Goal: Answer question/provide support: Answer question/provide support

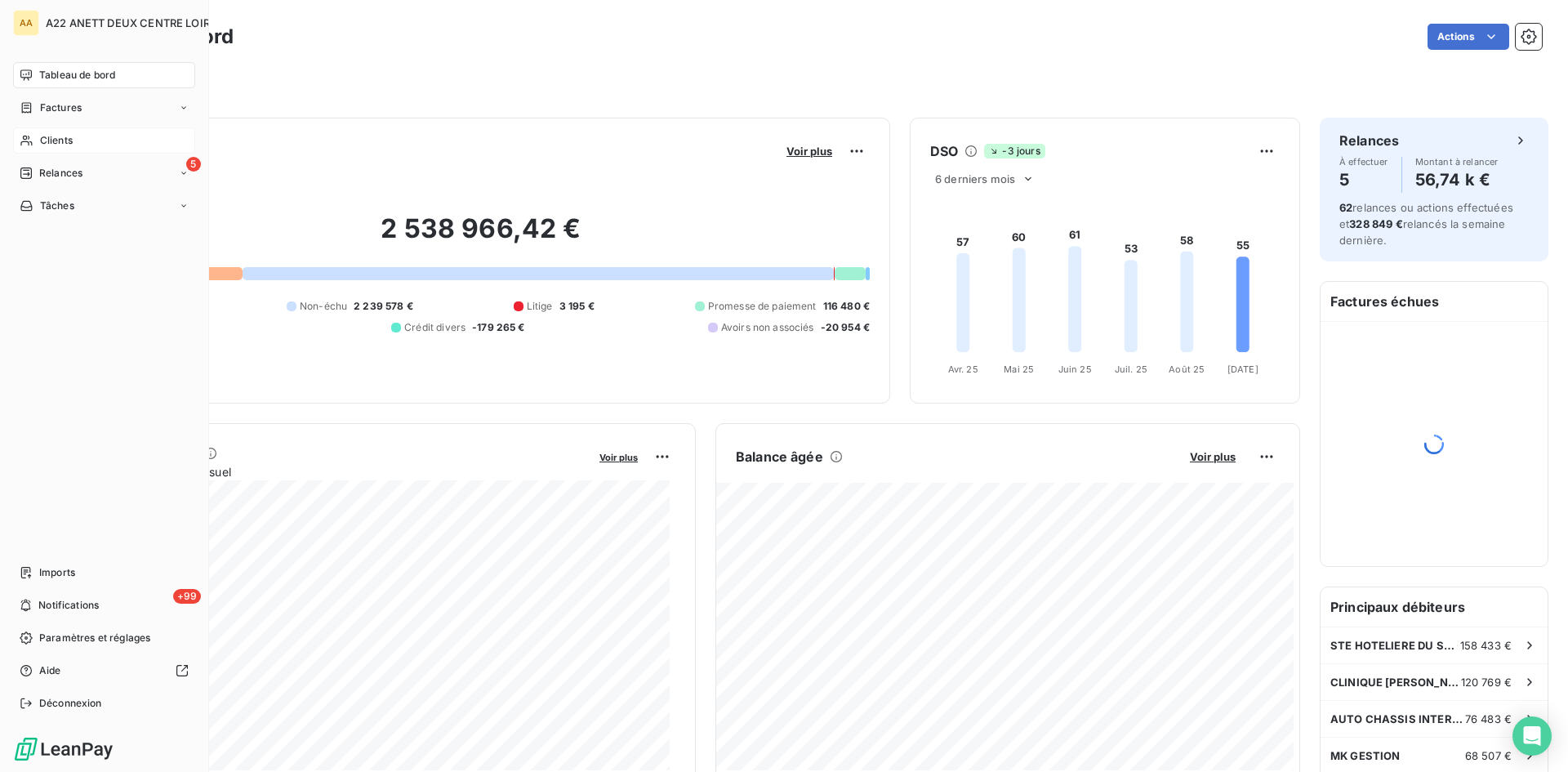
click at [36, 140] on div "Clients" at bounding box center [104, 140] width 182 height 26
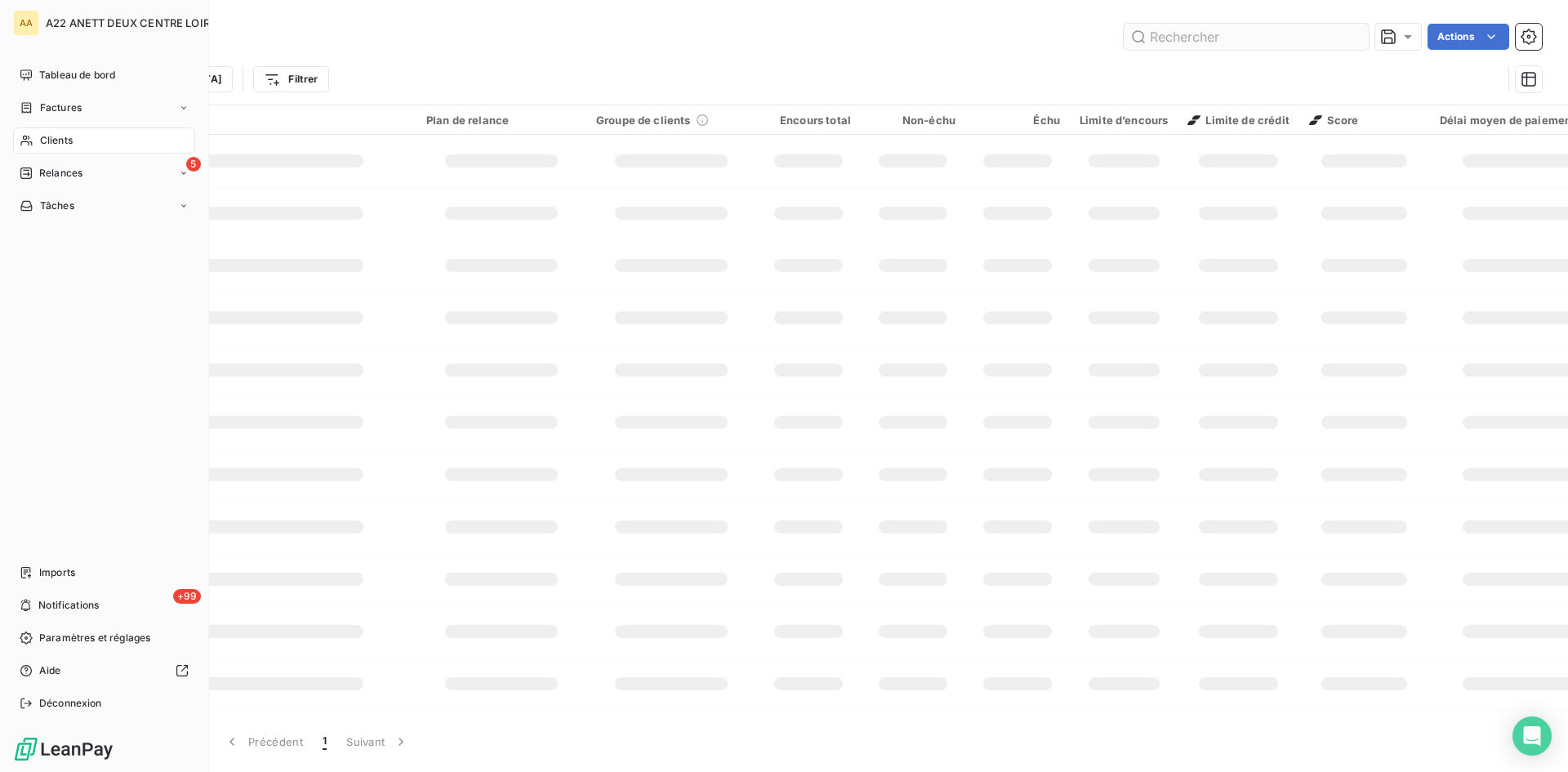
click at [47, 144] on span "Clients" at bounding box center [56, 140] width 33 height 14
click at [1186, 31] on input "text" at bounding box center [1246, 36] width 245 height 26
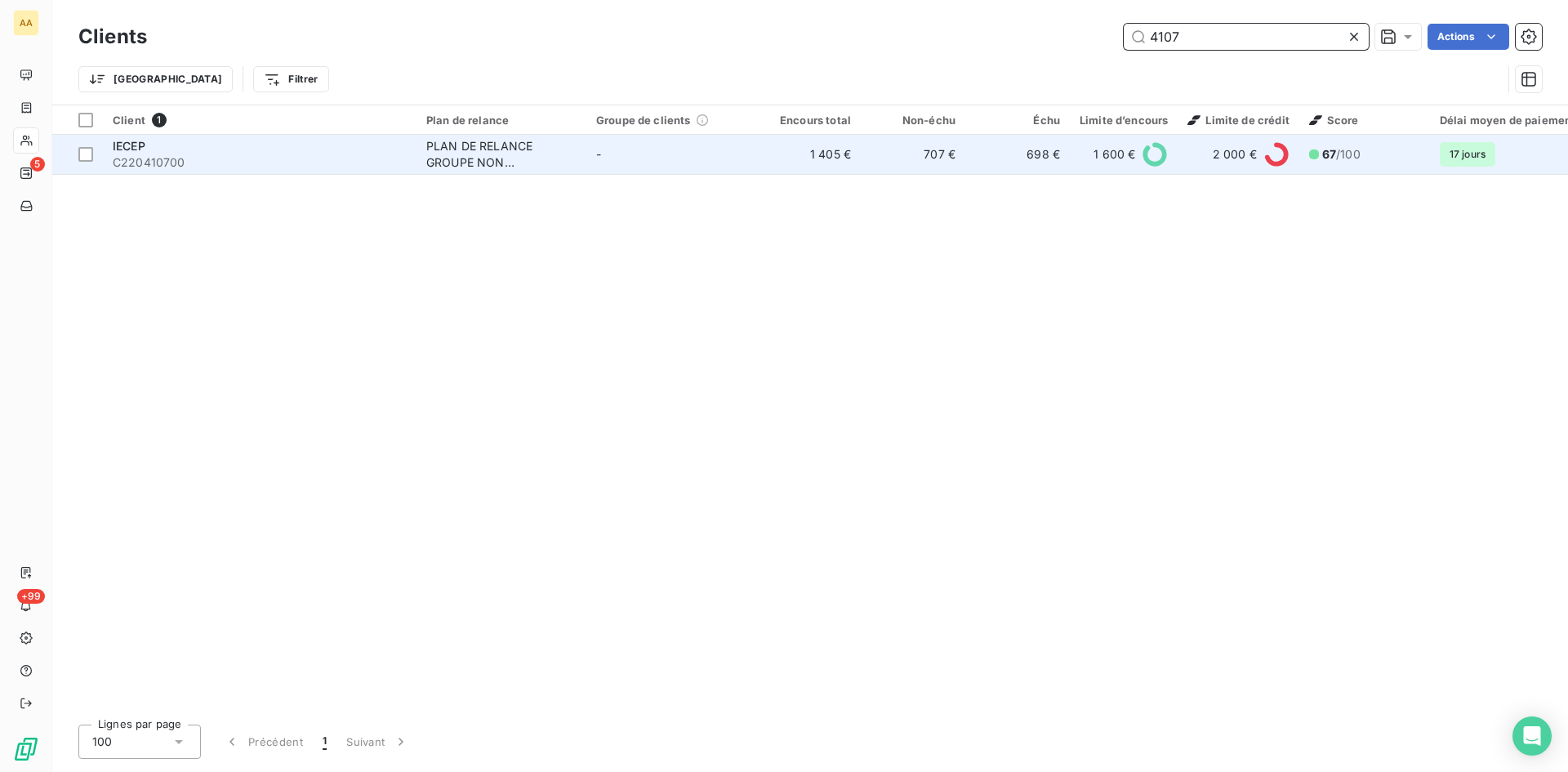
type input "4107"
click at [438, 163] on div "PLAN DE RELANCE GROUPE NON AUTOMATIQUE" at bounding box center [501, 154] width 150 height 33
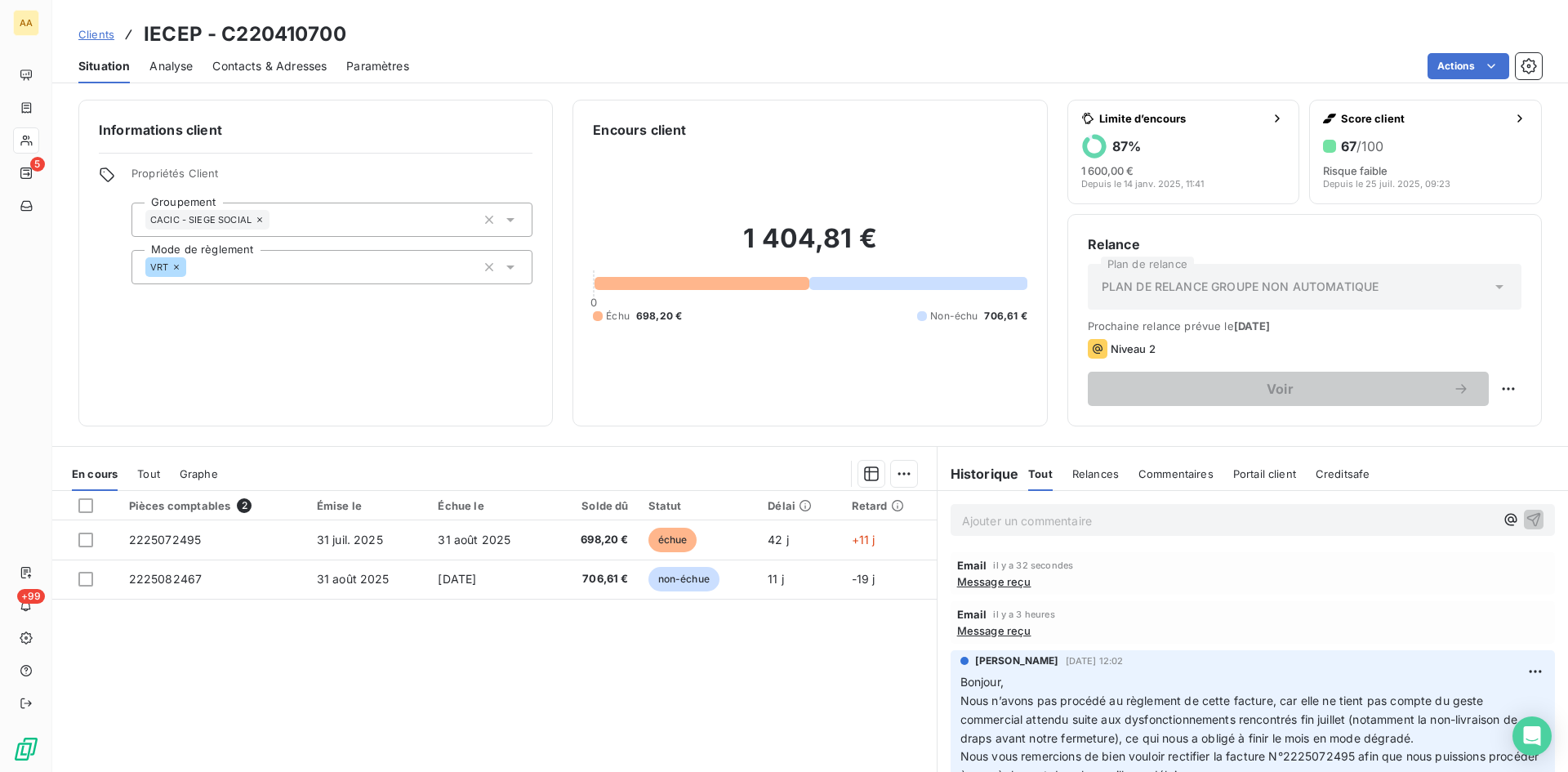
click at [988, 632] on span "Message reçu" at bounding box center [994, 630] width 74 height 13
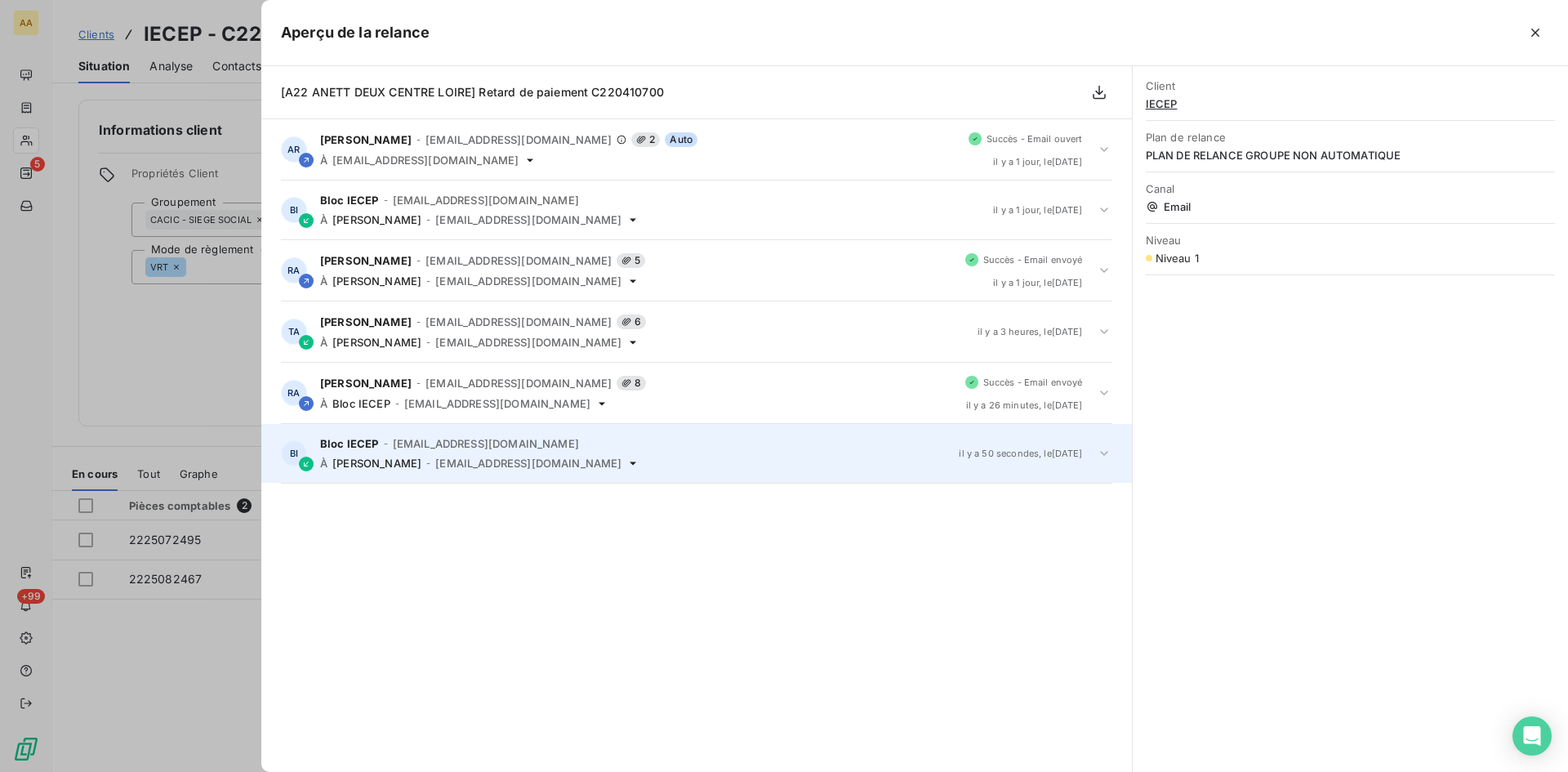
click at [392, 462] on span "[PERSON_NAME]" at bounding box center [377, 463] width 89 height 13
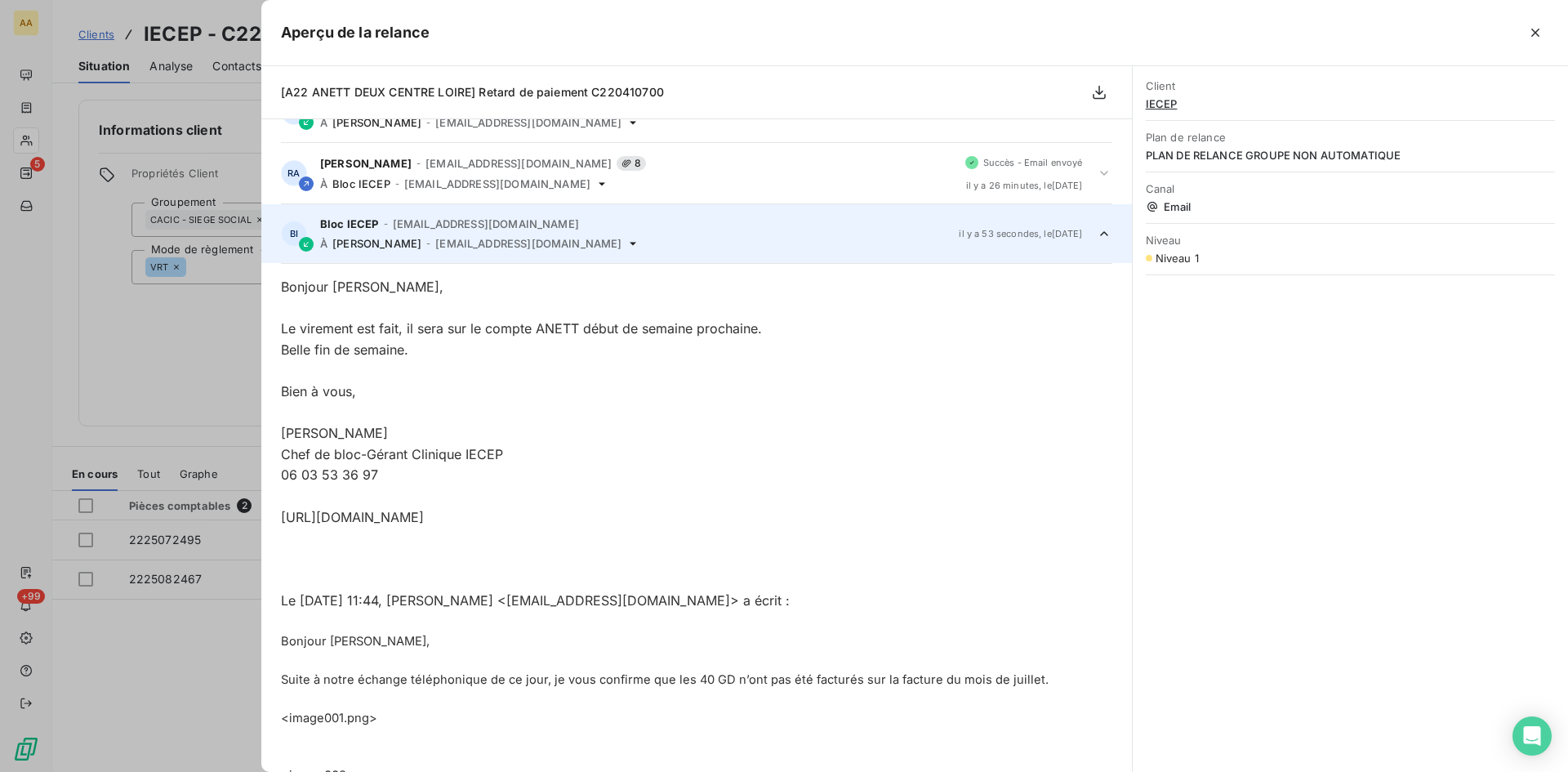
scroll to position [141, 0]
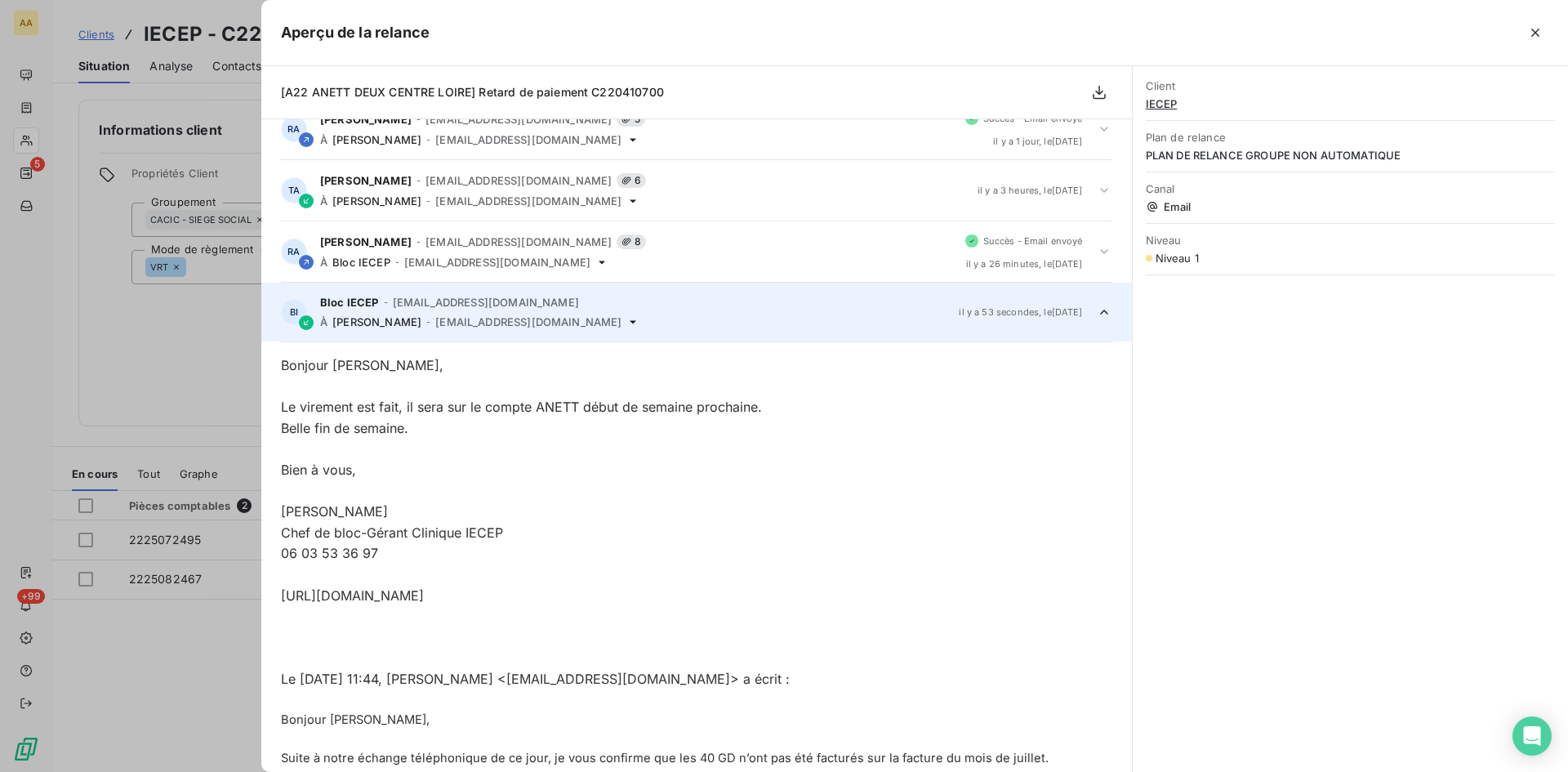
click at [51, 397] on div at bounding box center [784, 386] width 1568 height 772
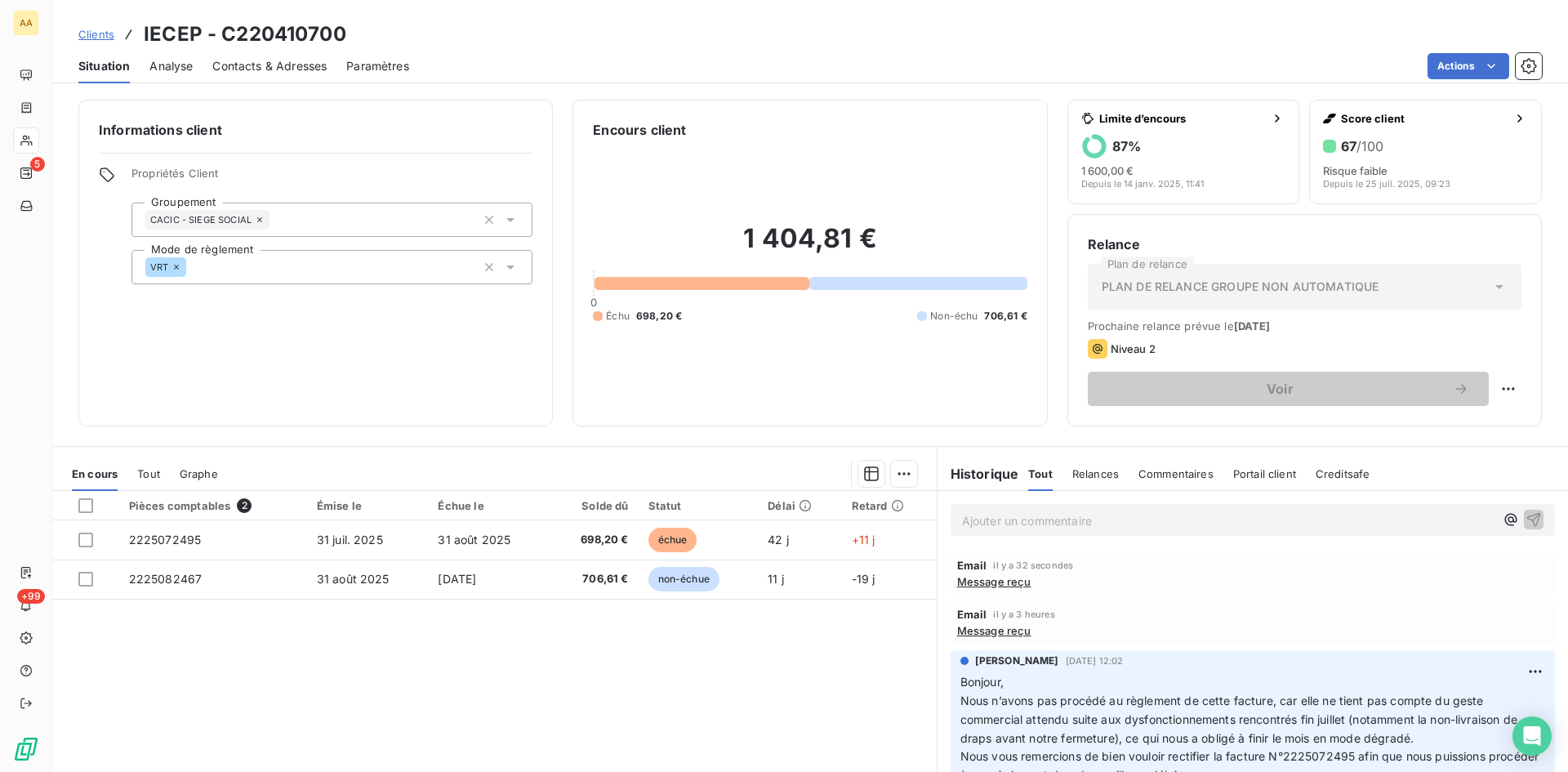
click at [1031, 526] on p "Ajouter un commentaire ﻿" at bounding box center [1228, 520] width 533 height 21
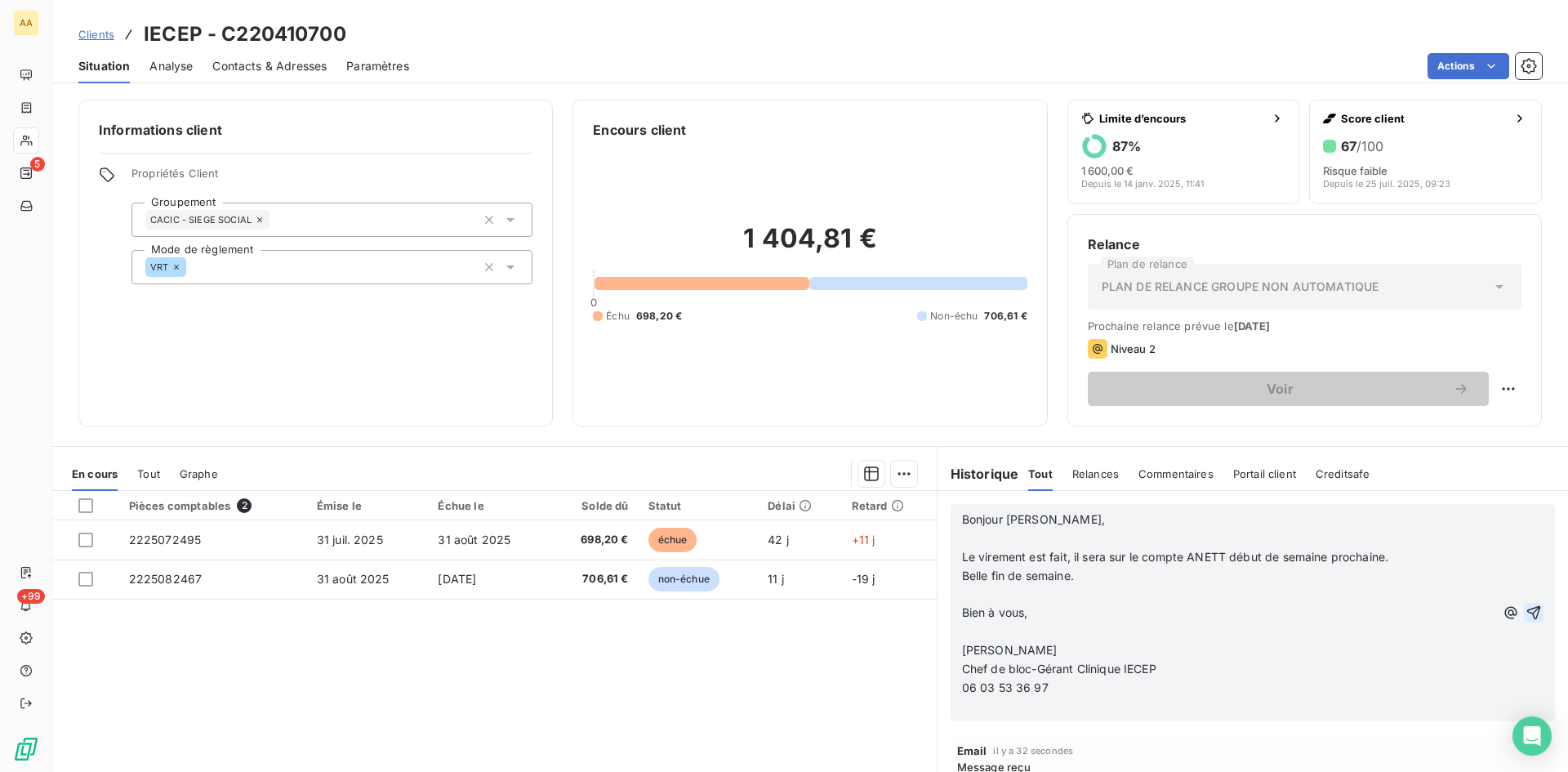
click at [1527, 613] on icon "button" at bounding box center [1534, 611] width 14 height 14
